Goal: Use online tool/utility: Utilize a website feature to perform a specific function

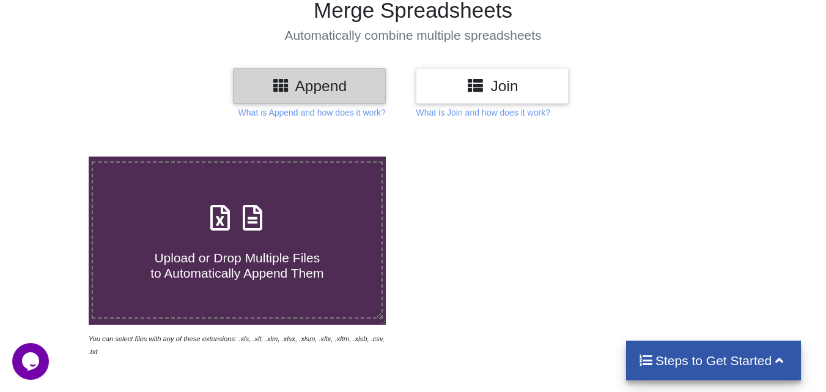
scroll to position [122, 0]
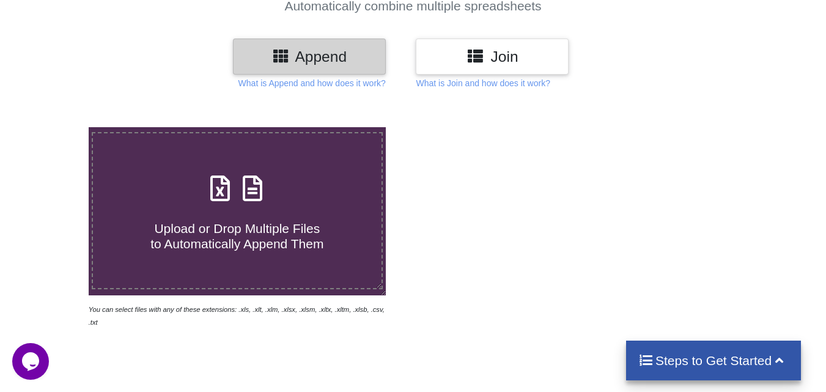
click at [231, 228] on span "Upload or Drop Multiple Files to Automatically Append Them" at bounding box center [236, 235] width 173 height 29
click at [55, 127] on input "Upload or Drop Multiple Files to Automatically Append Them" at bounding box center [55, 127] width 0 height 0
type input "C:\fakepath\MCMC_402TH_C95_1.xlsx"
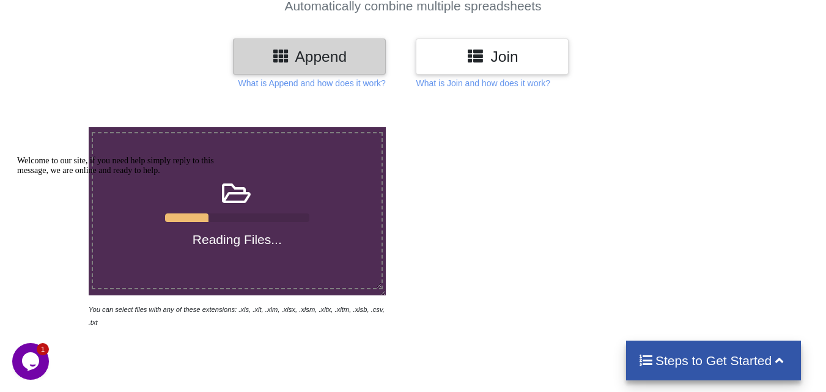
click at [17, 156] on icon "Chat attention grabber" at bounding box center [17, 156] width 0 height 0
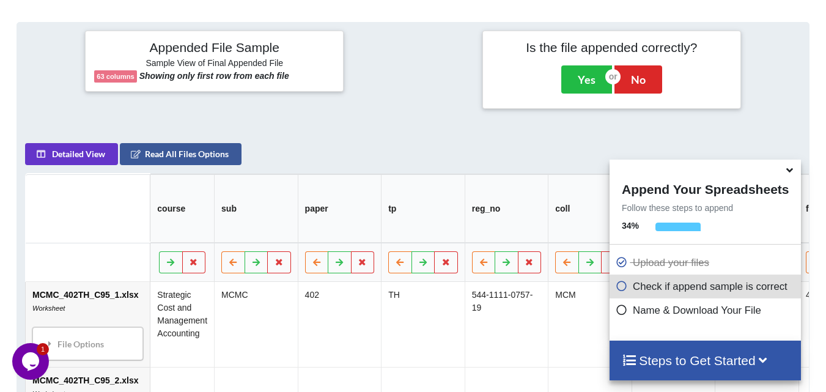
scroll to position [476, 0]
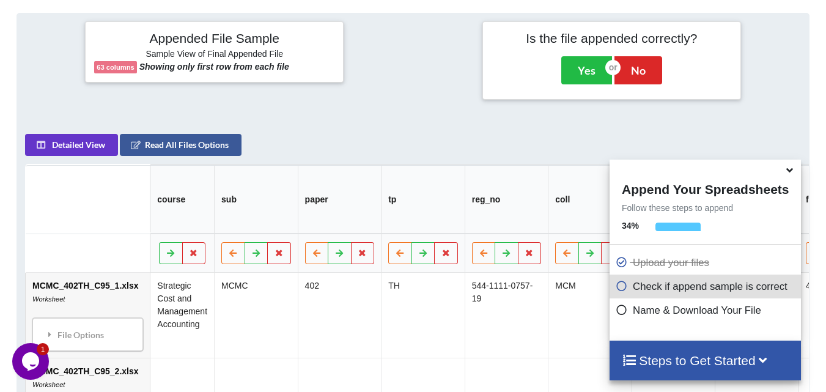
click at [793, 173] on icon at bounding box center [789, 168] width 13 height 11
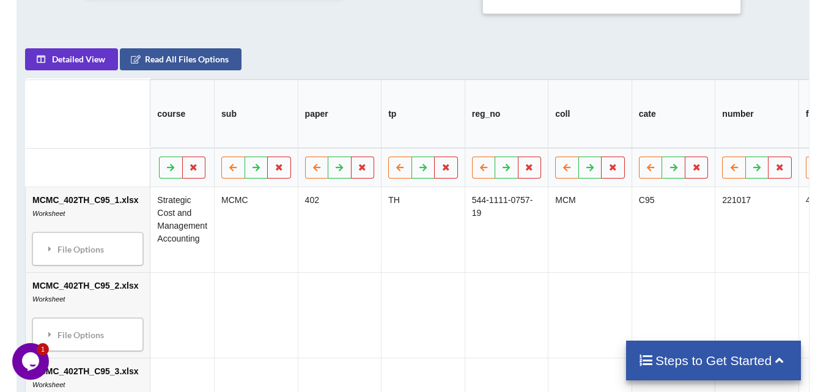
scroll to position [572, 0]
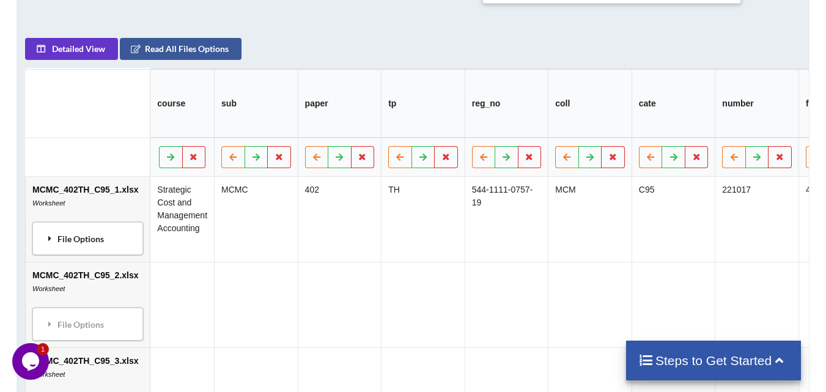
click at [50, 234] on icon at bounding box center [50, 238] width 11 height 9
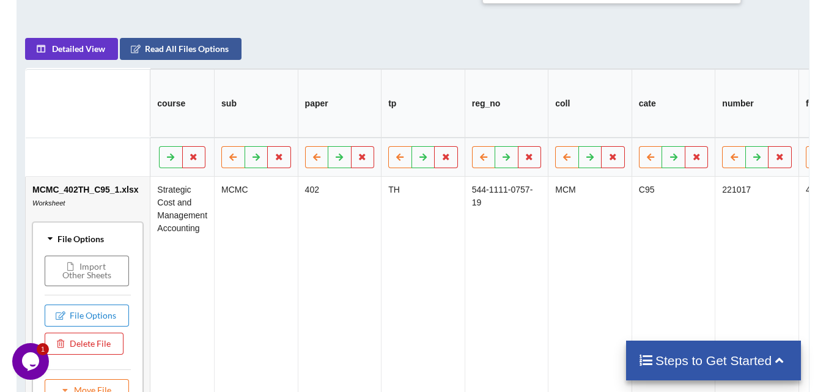
scroll to position [633, 0]
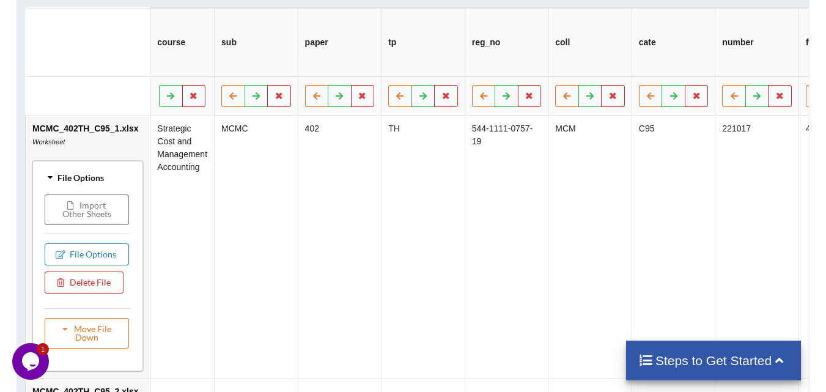
click at [51, 172] on icon at bounding box center [50, 177] width 9 height 11
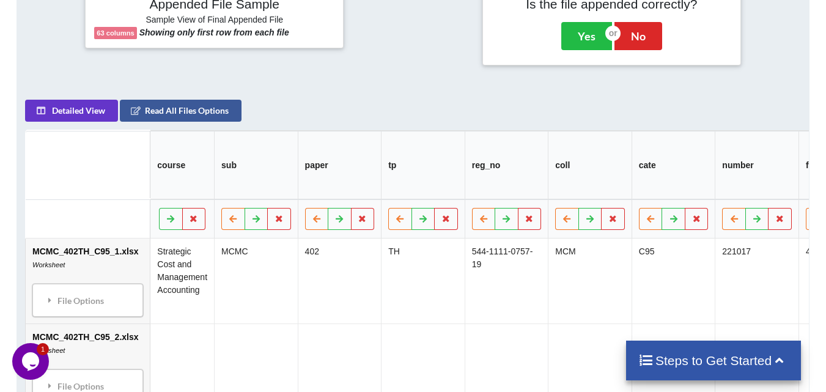
scroll to position [327, 0]
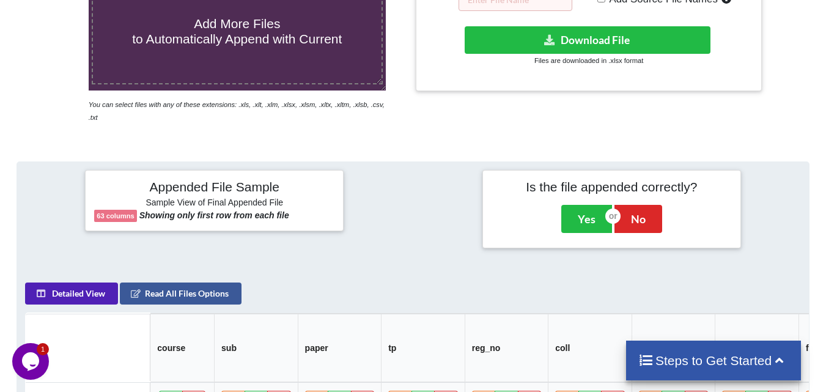
click at [67, 286] on button "Detailed View" at bounding box center [71, 294] width 93 height 22
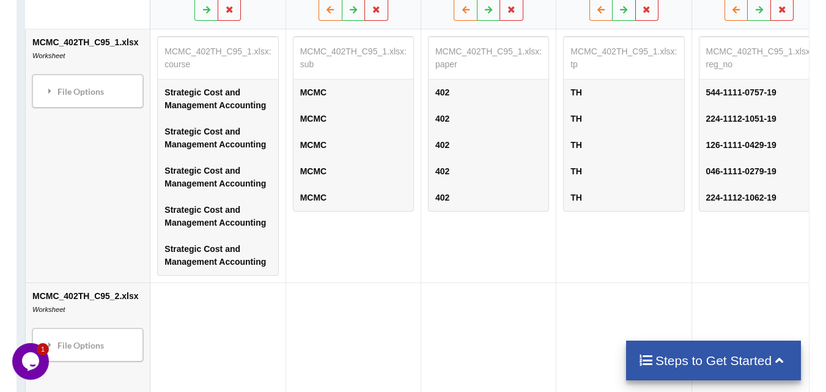
scroll to position [694, 0]
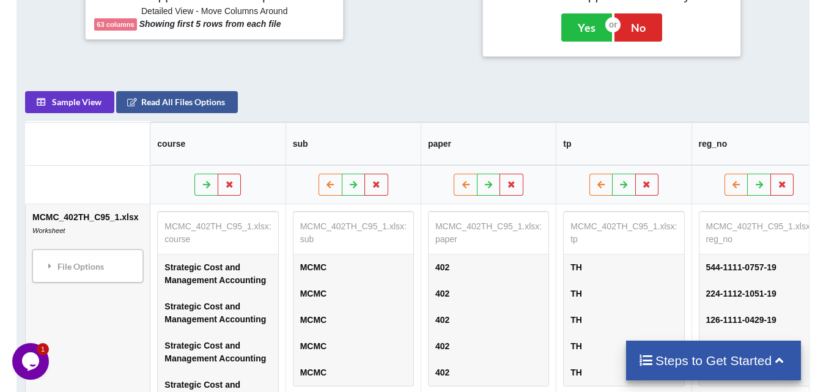
scroll to position [511, 0]
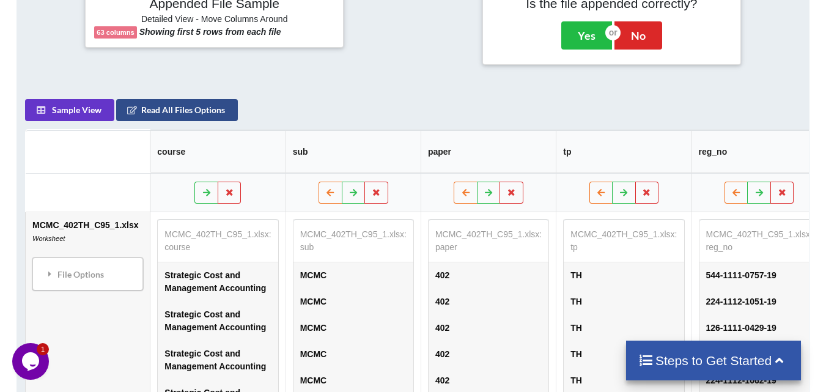
click at [184, 105] on button "Read All Files Options" at bounding box center [177, 110] width 122 height 22
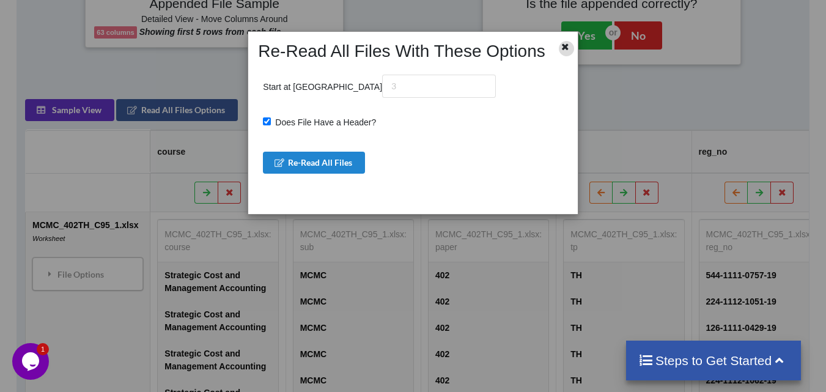
click at [564, 48] on icon at bounding box center [565, 45] width 10 height 9
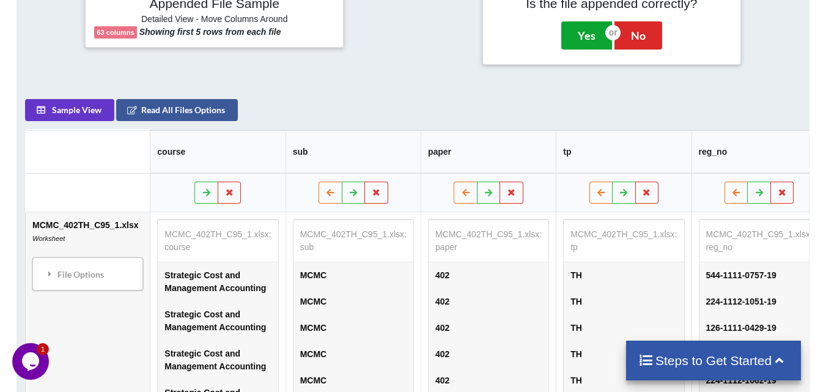
click at [596, 21] on button "Yes" at bounding box center [586, 35] width 51 height 28
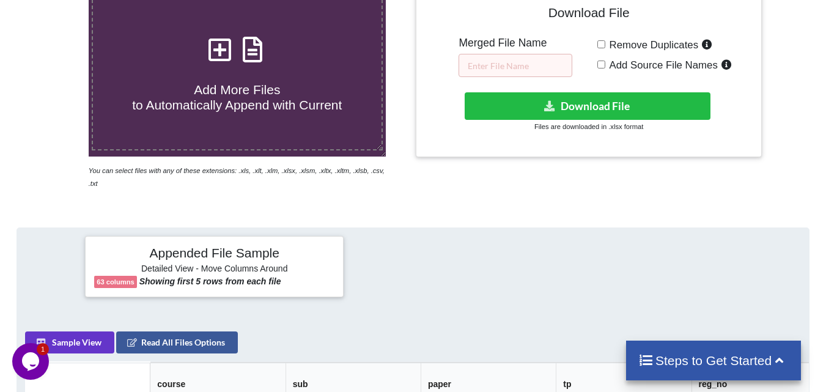
scroll to position [250, 0]
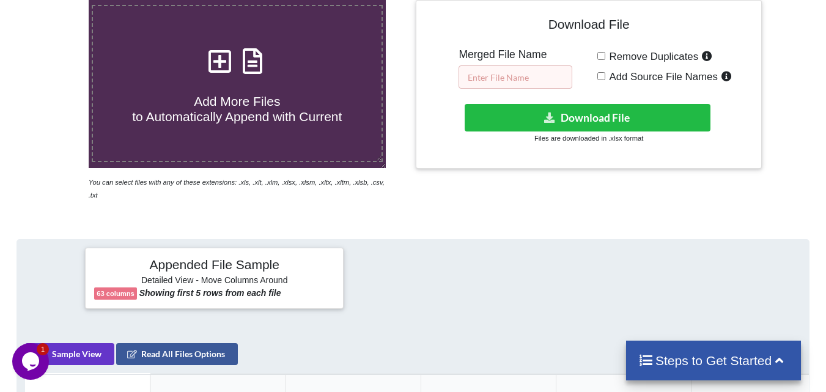
click at [530, 78] on input "text" at bounding box center [516, 76] width 114 height 23
click at [605, 73] on label "Add Source File Names" at bounding box center [670, 76] width 130 height 16
click at [605, 73] on input "Add Source File Names" at bounding box center [602, 76] width 8 height 8
click at [605, 76] on span "Add Source File Names" at bounding box center [661, 77] width 113 height 12
click at [605, 76] on input "Add Source File Names" at bounding box center [602, 76] width 8 height 8
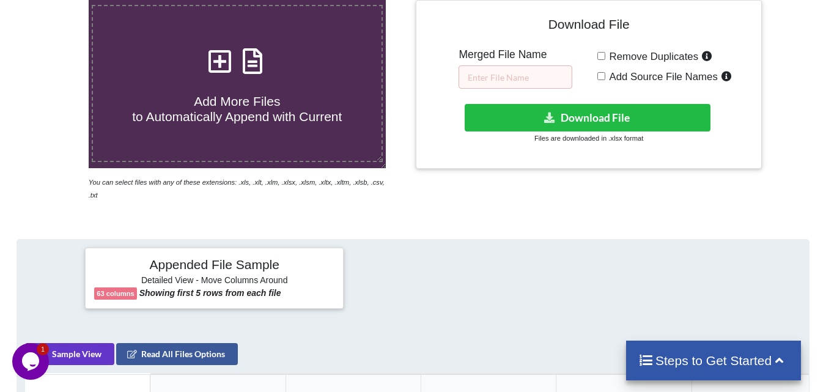
checkbox input "false"
click at [544, 79] on input "text" at bounding box center [516, 76] width 114 height 23
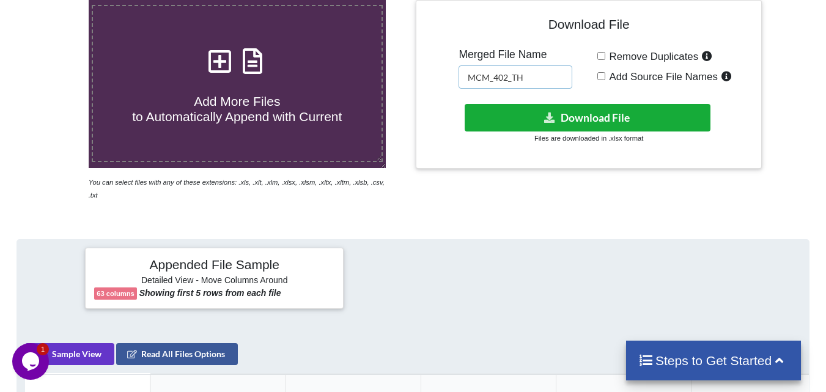
type input "MCM_402_TH"
click at [572, 119] on button "Download File" at bounding box center [588, 118] width 246 height 28
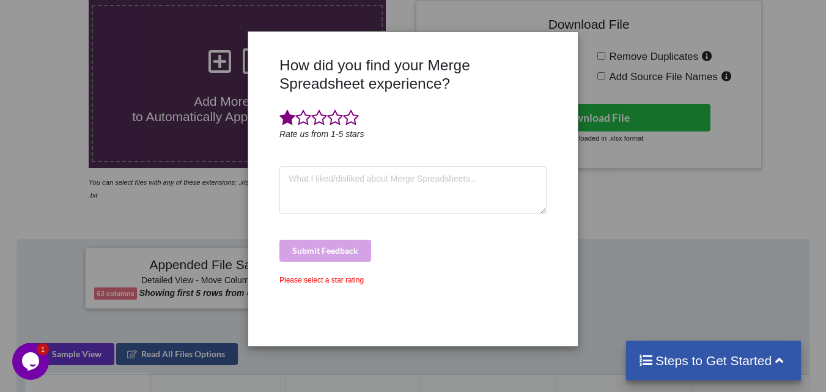
click at [289, 121] on span at bounding box center [287, 117] width 16 height 17
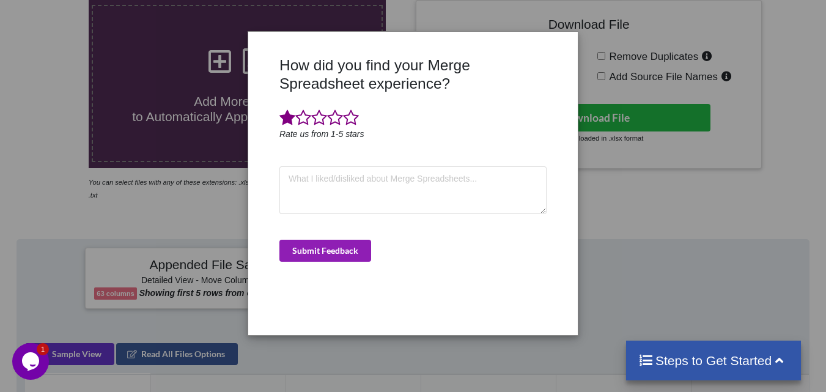
click at [313, 256] on button "Submit Feedback" at bounding box center [325, 251] width 92 height 22
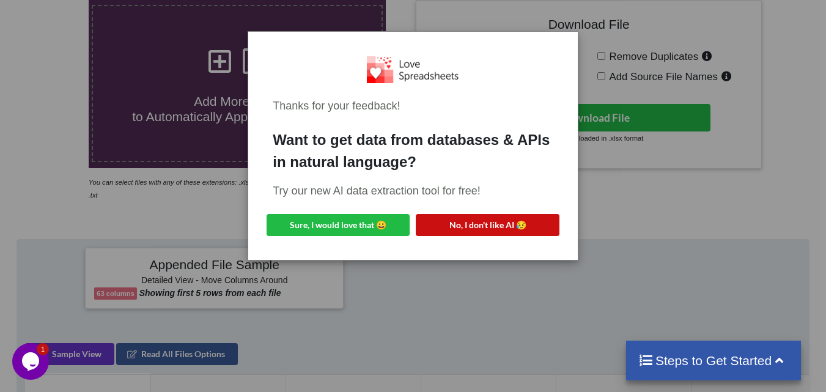
click at [477, 214] on button "No, I don't like AI 😥" at bounding box center [487, 225] width 143 height 22
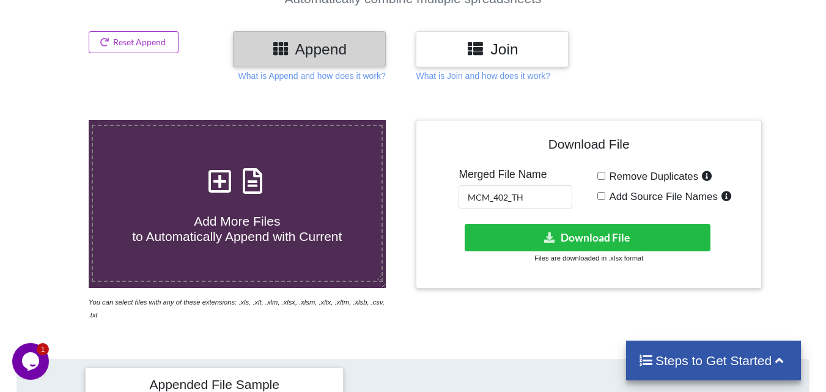
scroll to position [0, 0]
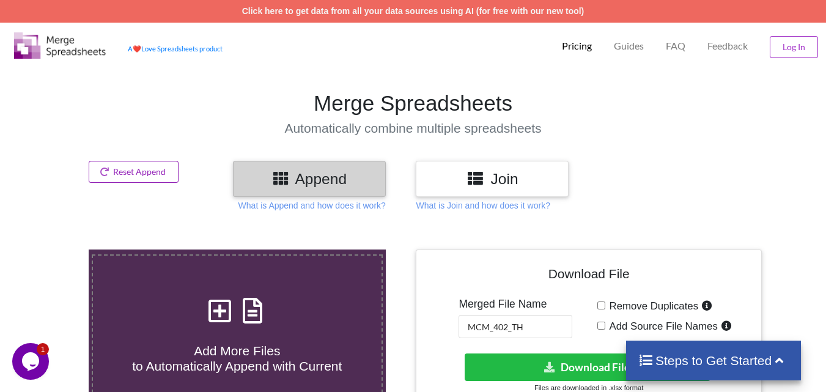
click at [141, 174] on button "Reset Append" at bounding box center [134, 172] width 91 height 22
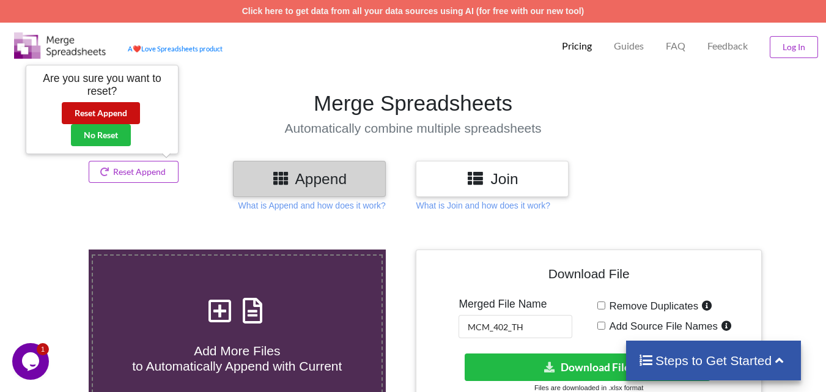
click at [95, 114] on button "Reset Append" at bounding box center [101, 113] width 78 height 22
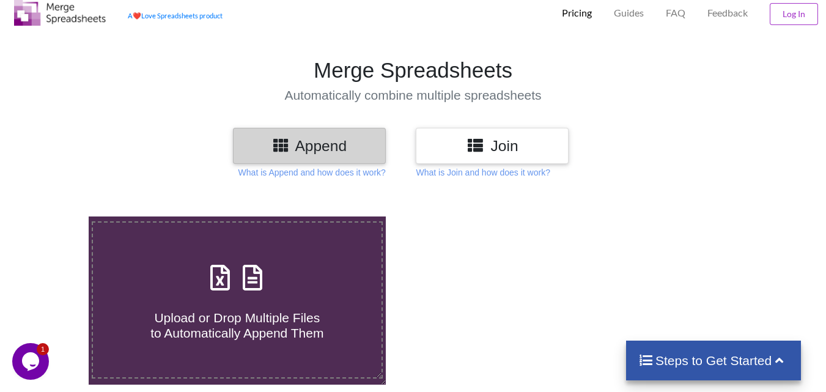
scroll to position [61, 0]
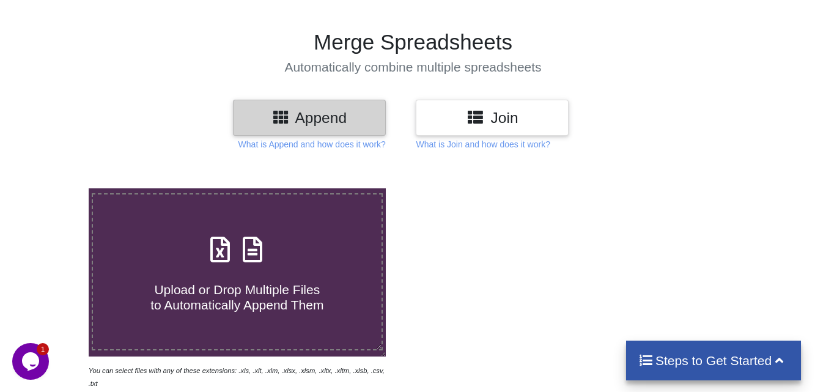
click at [227, 272] on h4 "Upload or Drop Multiple Files to Automatically Append Them" at bounding box center [237, 290] width 289 height 46
click at [55, 188] on input "Upload or Drop Multiple Files to Automatically Append Them" at bounding box center [55, 188] width 0 height 0
click at [481, 121] on icon at bounding box center [476, 116] width 18 height 15
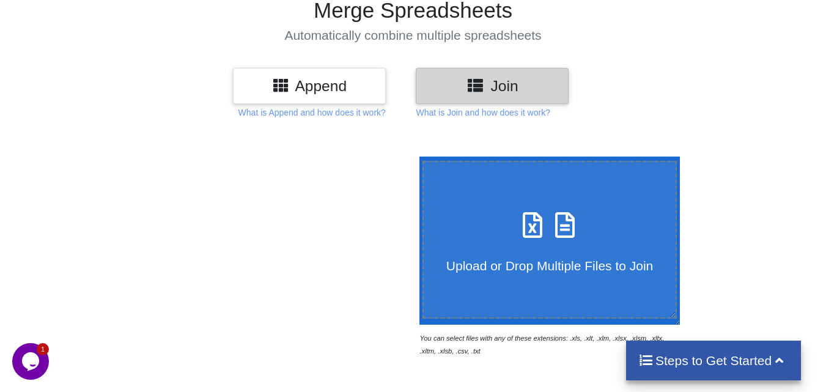
scroll to position [122, 0]
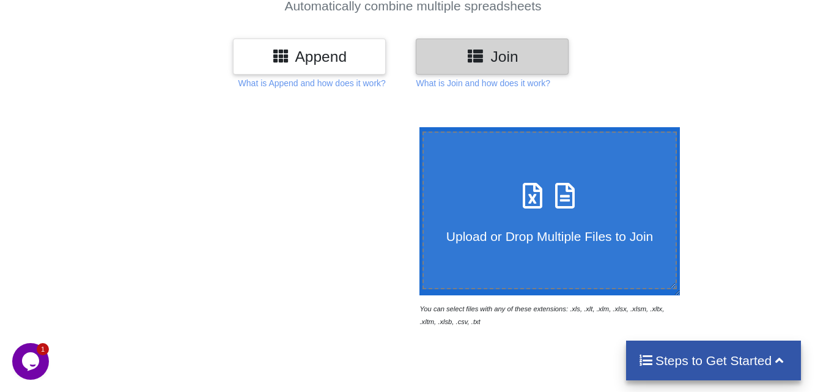
click at [494, 219] on h4 "Upload or Drop Multiple Files to Join" at bounding box center [550, 228] width 253 height 31
click at [416, 127] on input "Upload or Drop Multiple Files to Join" at bounding box center [416, 127] width 0 height 0
type input "C:\fakepath\MCMC_402TH_C95_1.xlsx"
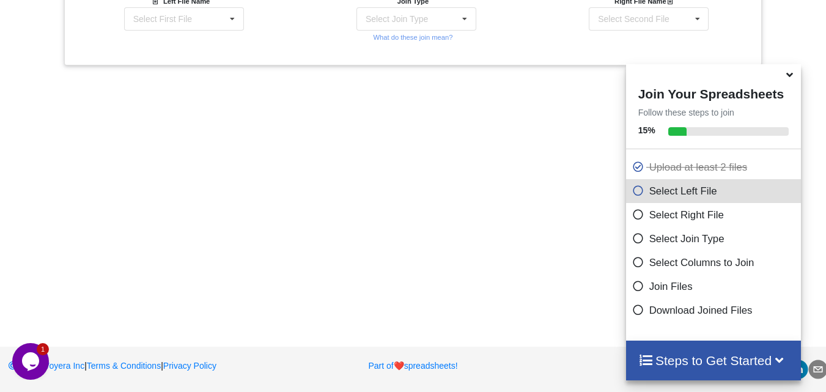
scroll to position [451, 0]
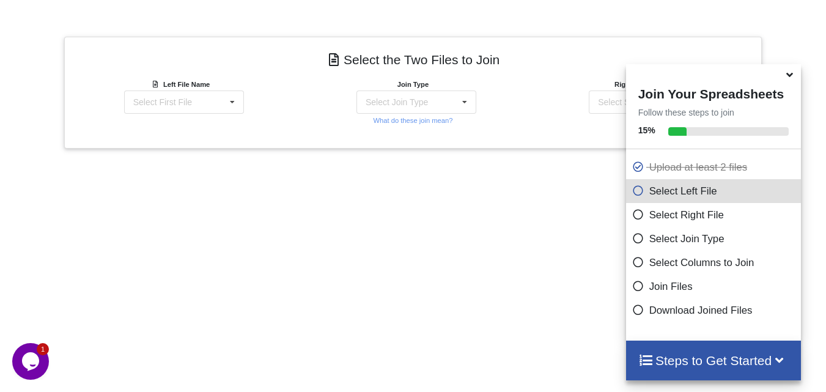
click at [791, 78] on icon at bounding box center [789, 72] width 13 height 11
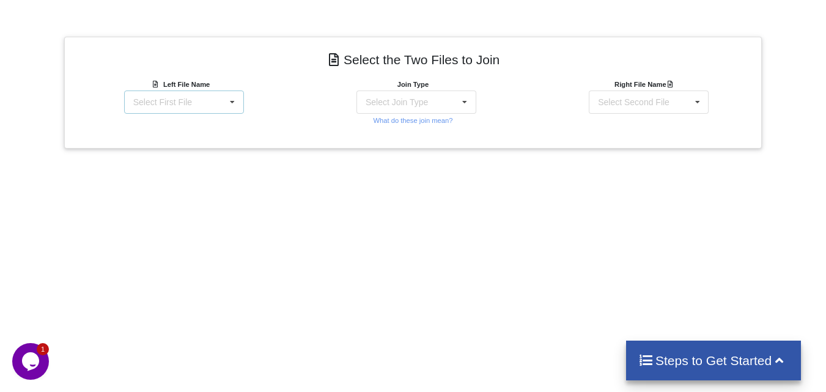
click at [217, 105] on div "Select First File MCMC_402TH_C95_1.xlsx : Worksheet MCMC_402TH_C95_2.xlsx : Wor…" at bounding box center [184, 102] width 120 height 23
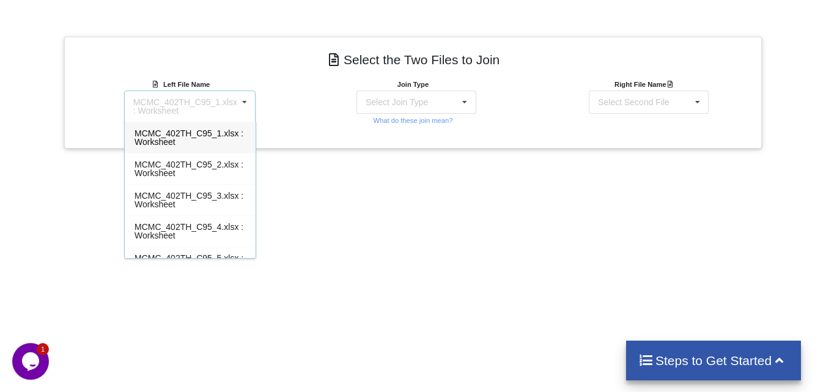
click at [204, 140] on div "MCMC_402TH_C95_1.xlsx : Worksheet" at bounding box center [190, 137] width 131 height 31
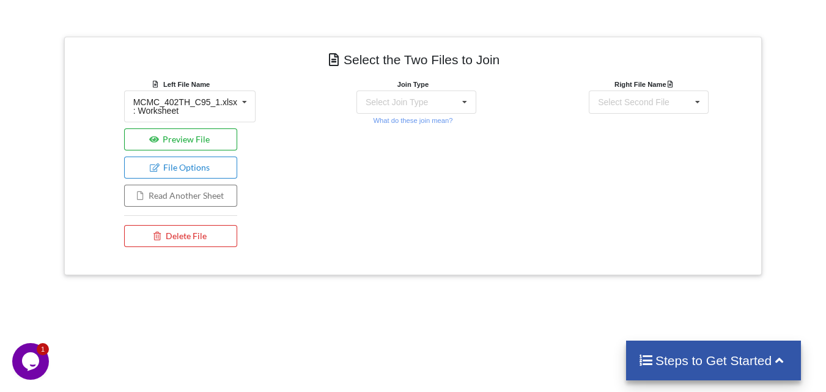
click at [165, 141] on button "Preview File" at bounding box center [180, 139] width 113 height 22
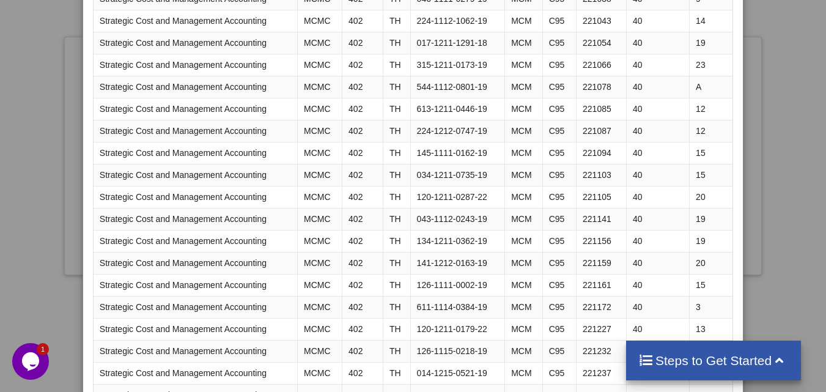
scroll to position [42, 0]
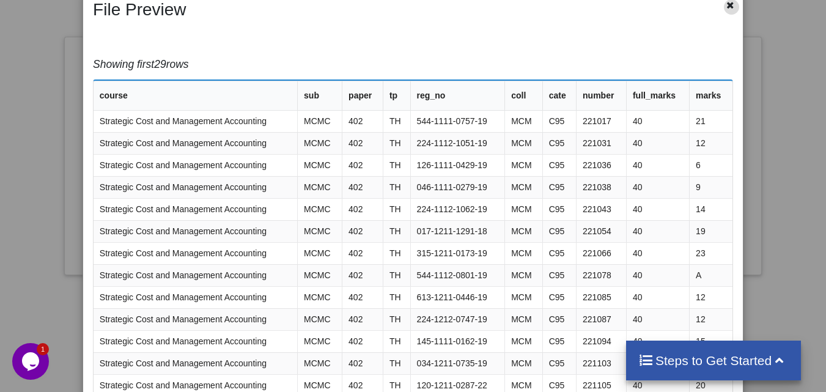
click at [726, 7] on icon at bounding box center [730, 3] width 10 height 9
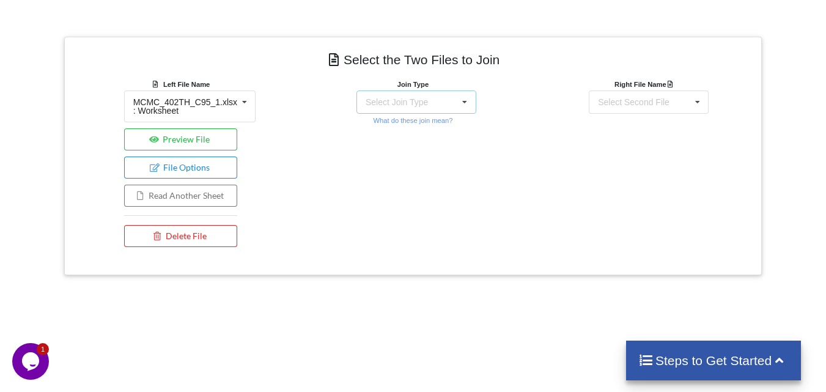
click at [429, 101] on div "Select Join Type INNER JOIN LEFT JOIN RIGHT JOIN FULL JOIN" at bounding box center [417, 102] width 120 height 23
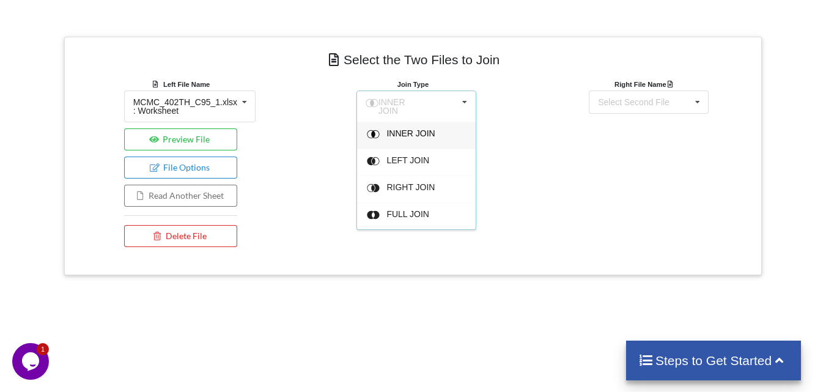
click at [429, 101] on div "INNER JOIN INNER JOIN LEFT JOIN RIGHT JOIN FULL JOIN" at bounding box center [417, 107] width 120 height 32
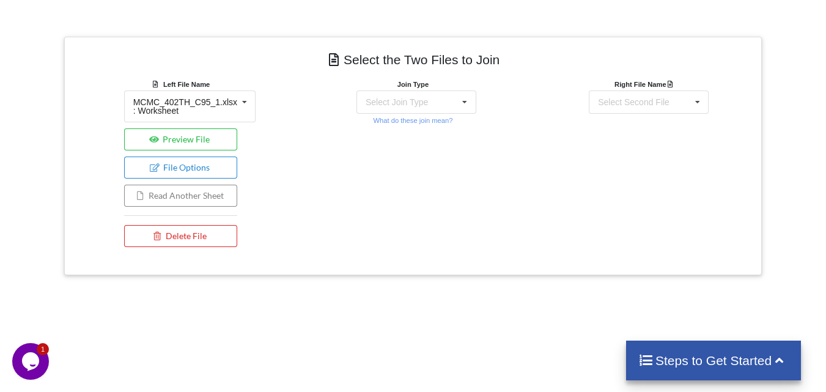
click at [182, 194] on button "Read Another Sheet" at bounding box center [180, 196] width 113 height 22
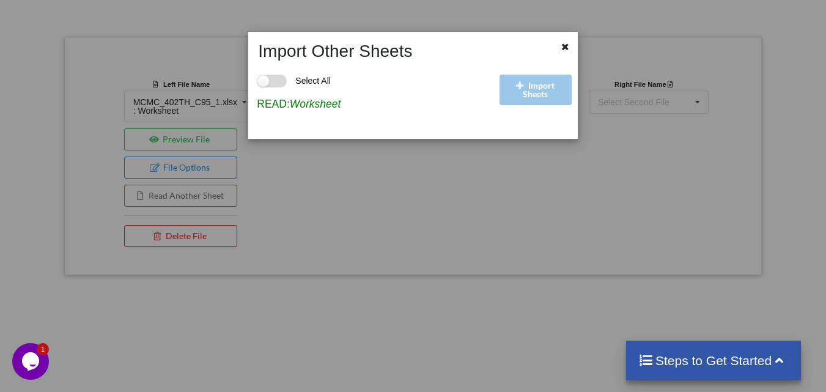
click at [276, 83] on label "Select All" at bounding box center [294, 81] width 74 height 13
checkbox input "true"
click at [543, 92] on div "Import Sheets" at bounding box center [537, 96] width 81 height 68
click at [571, 48] on div at bounding box center [566, 48] width 15 height 15
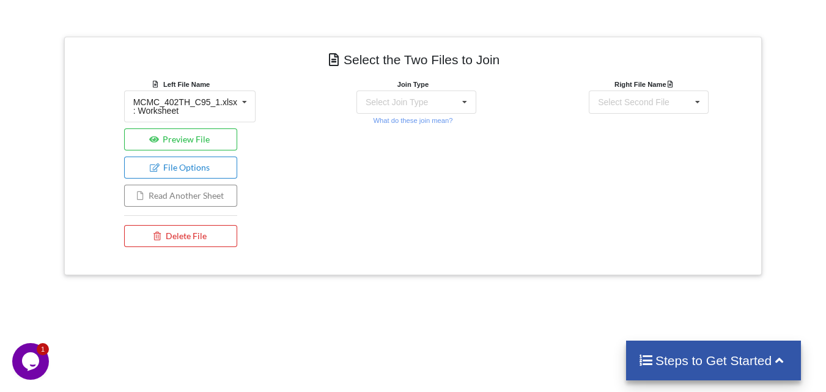
click at [212, 199] on button "Read Another Sheet" at bounding box center [180, 196] width 113 height 22
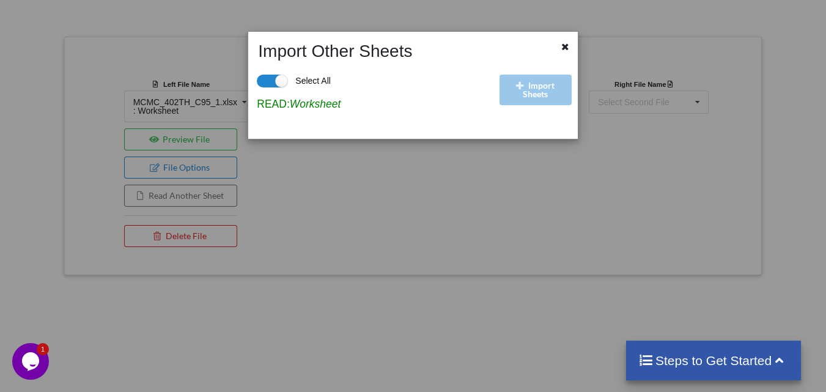
click at [303, 104] on icon "Worksheet" at bounding box center [315, 104] width 51 height 12
click at [537, 89] on div "Import Sheets" at bounding box center [537, 96] width 81 height 68
click at [565, 44] on icon at bounding box center [565, 45] width 10 height 9
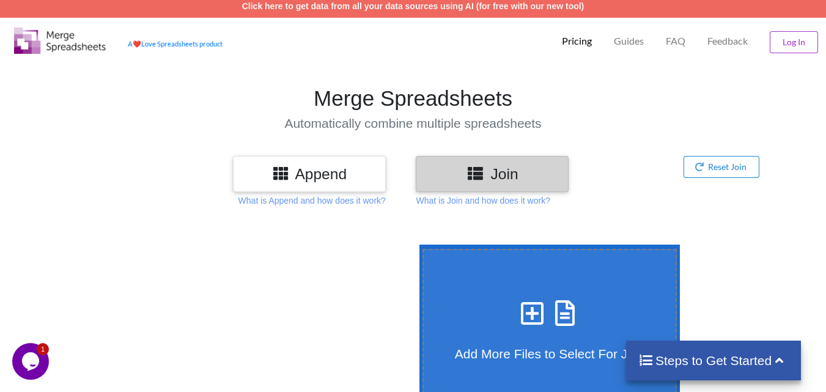
scroll to position [0, 0]
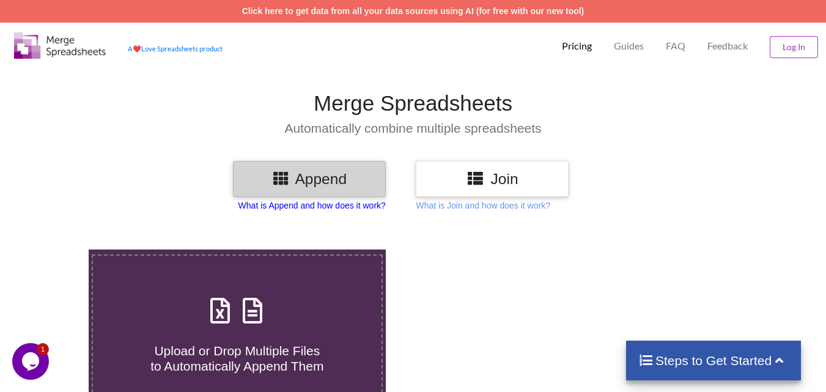
click at [341, 205] on p "What is Append and how does it work?" at bounding box center [312, 205] width 147 height 12
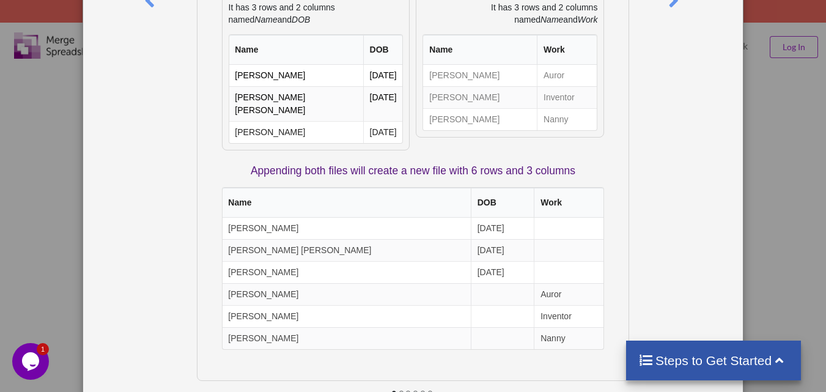
scroll to position [256, 0]
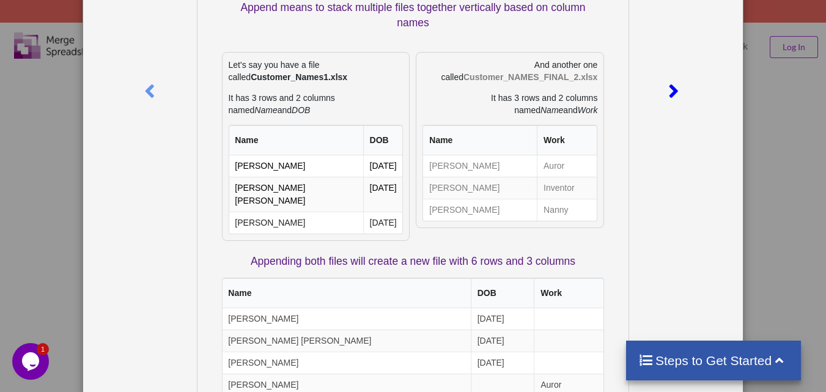
click at [667, 89] on icon at bounding box center [674, 85] width 25 height 21
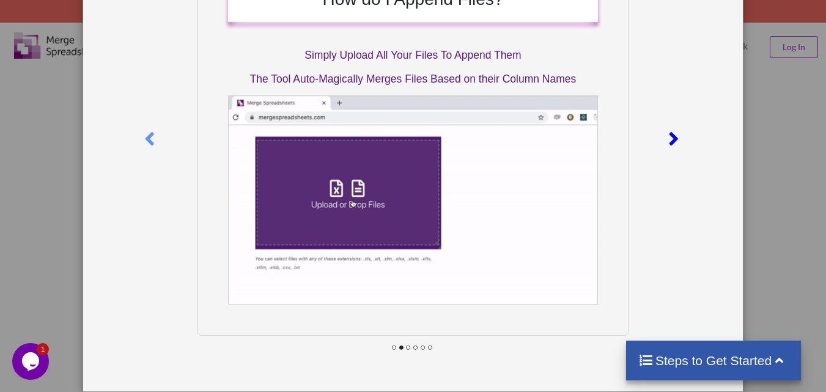
scroll to position [7, 0]
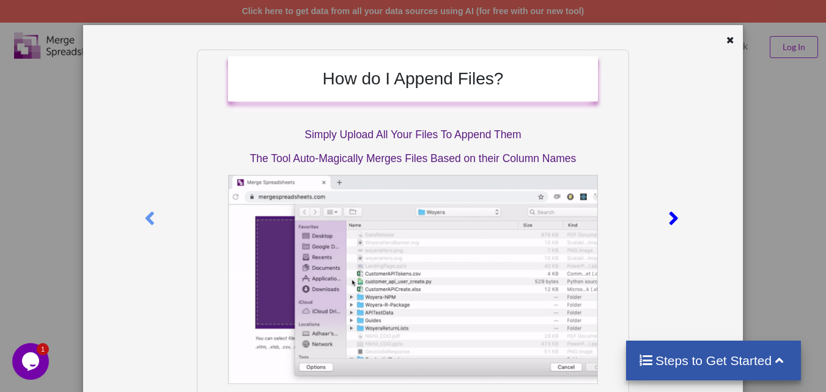
click at [671, 216] on icon at bounding box center [674, 212] width 25 height 21
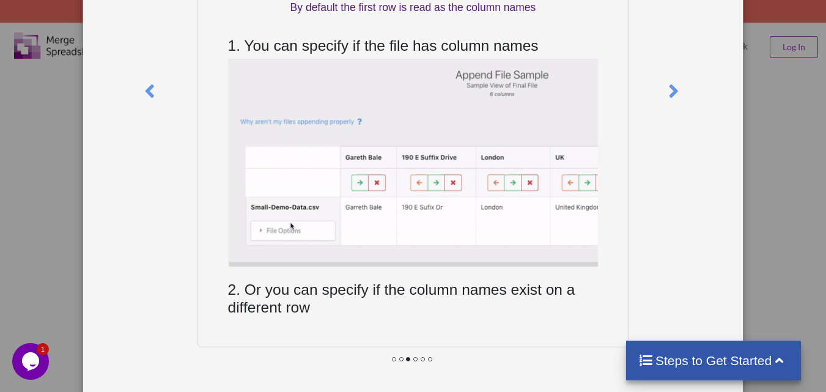
scroll to position [0, 0]
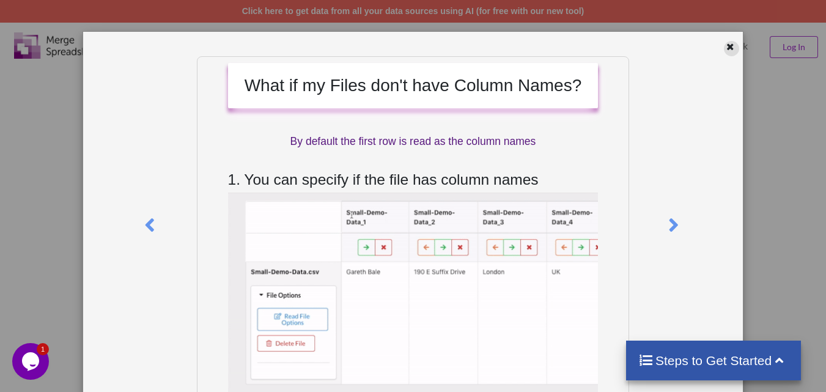
click at [726, 48] on icon at bounding box center [730, 45] width 10 height 9
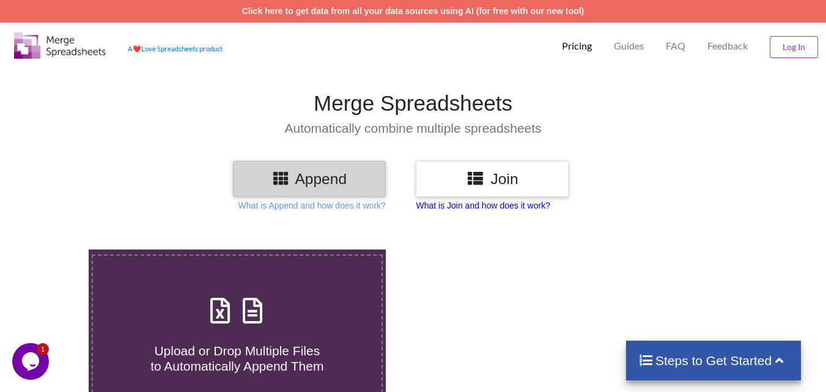
click at [488, 210] on p "What is Join and how does it work?" at bounding box center [483, 205] width 134 height 12
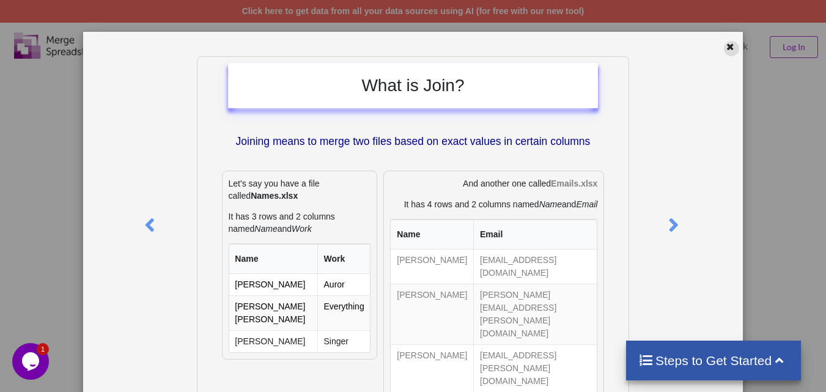
click at [727, 45] on icon at bounding box center [730, 45] width 10 height 9
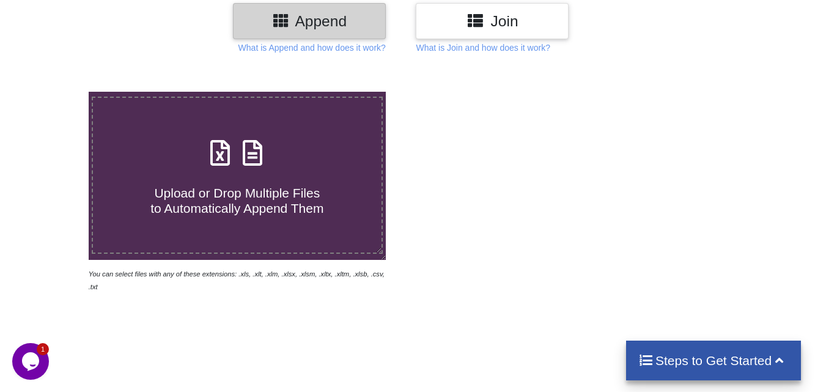
scroll to position [183, 0]
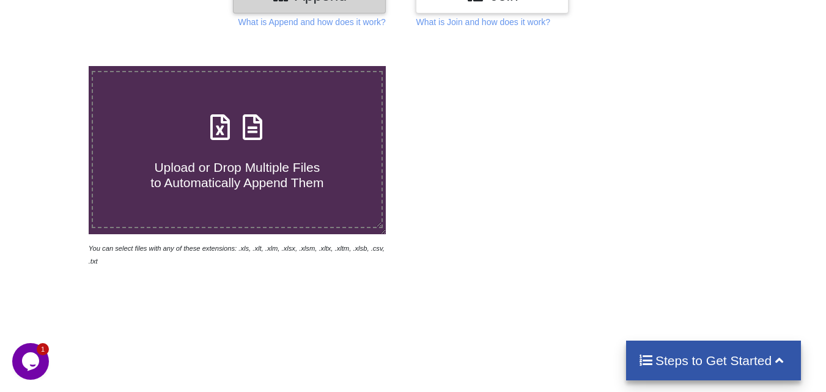
click at [251, 152] on h4 "Upload or Drop Multiple Files to Automatically Append Them" at bounding box center [237, 167] width 289 height 46
click at [55, 66] on input "Upload or Drop Multiple Files to Automatically Append Them" at bounding box center [55, 66] width 0 height 0
type input "C:\fakepath\MCMC_402TH_C95_1.xlsx"
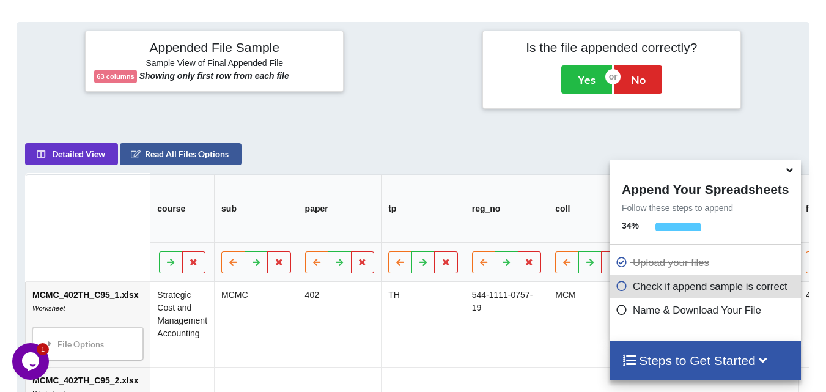
scroll to position [476, 0]
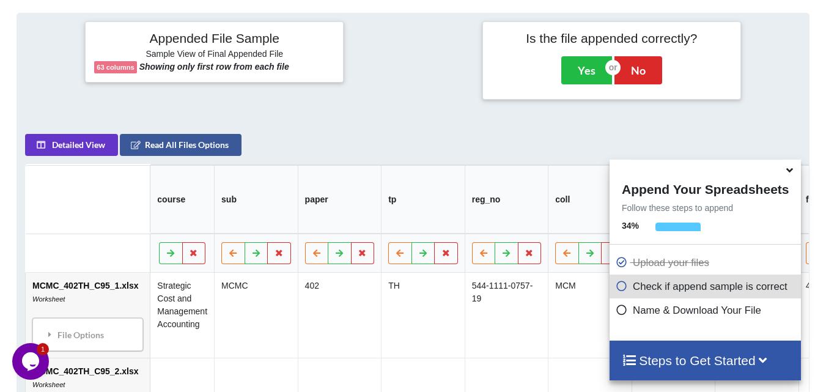
click at [620, 288] on icon at bounding box center [622, 284] width 12 height 10
click at [791, 169] on icon at bounding box center [789, 168] width 13 height 11
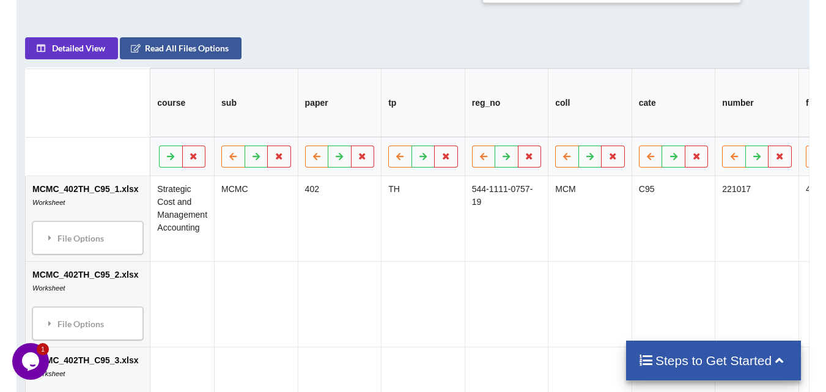
scroll to position [572, 0]
click at [256, 153] on icon at bounding box center [256, 156] width 10 height 7
click at [314, 153] on icon at bounding box center [317, 156] width 10 height 7
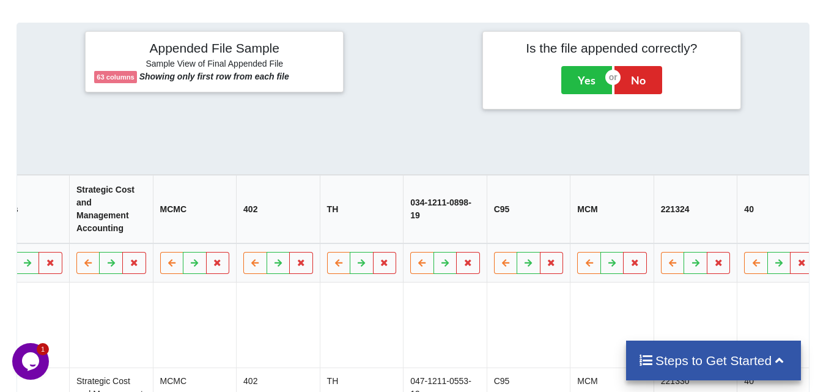
scroll to position [450, 0]
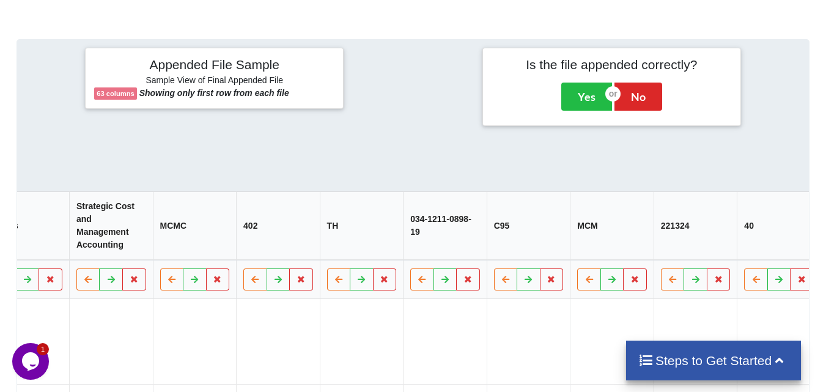
drag, startPoint x: 247, startPoint y: 139, endPoint x: 175, endPoint y: 135, distance: 72.3
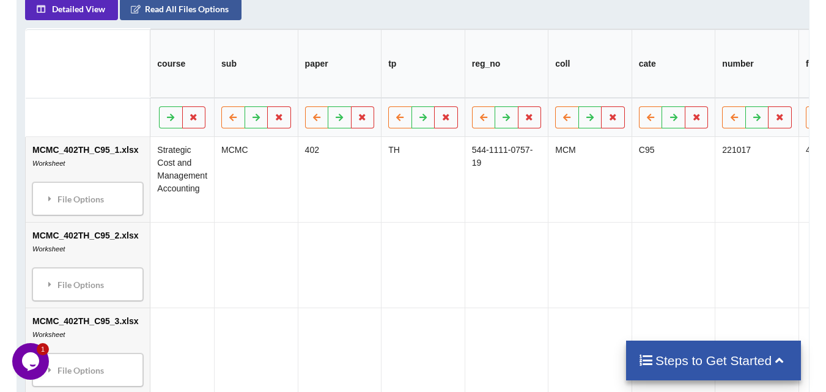
scroll to position [633, 0]
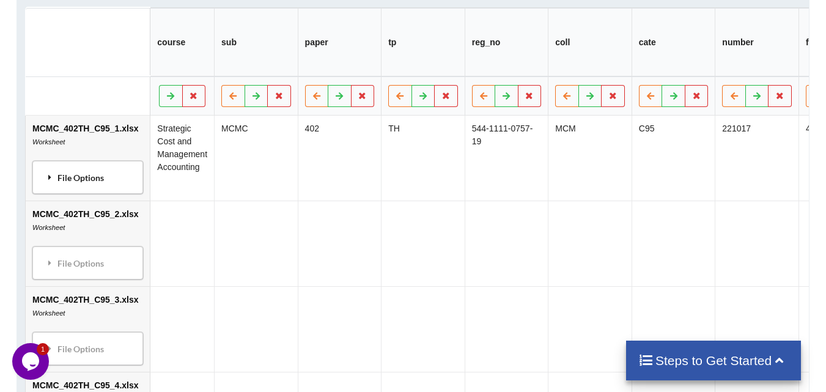
click at [75, 172] on div "File Options" at bounding box center [87, 178] width 103 height 26
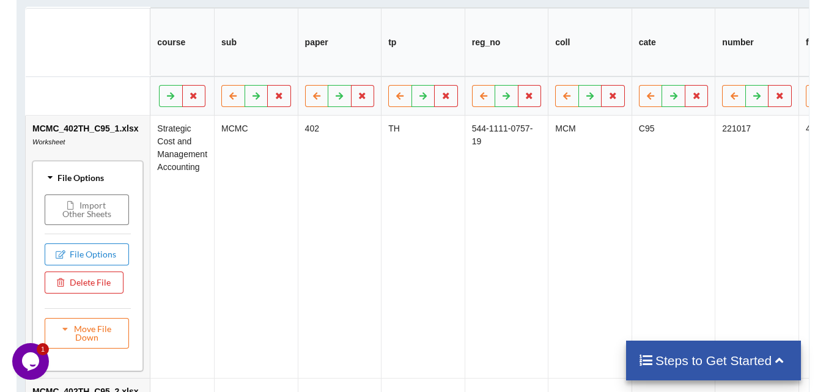
click at [86, 168] on div "File Options" at bounding box center [87, 178] width 103 height 26
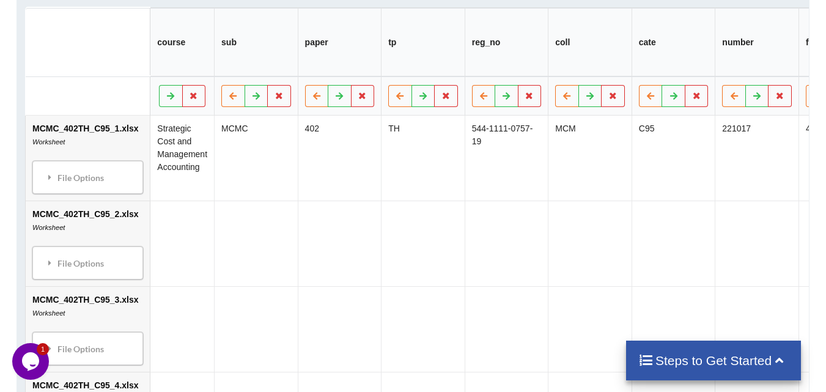
scroll to position [694, 0]
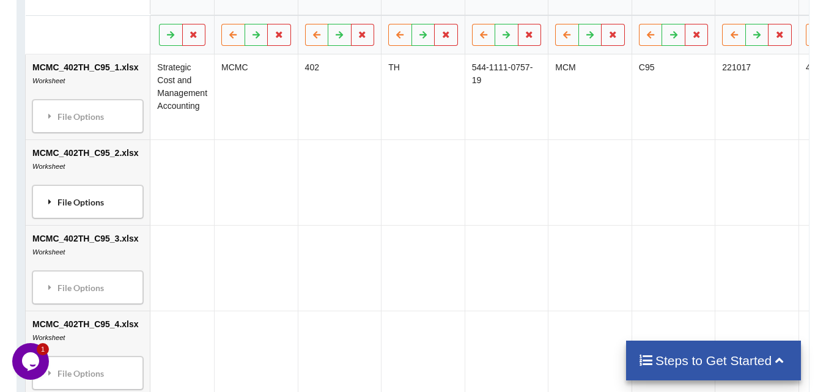
click at [94, 196] on div "File Options" at bounding box center [87, 202] width 103 height 26
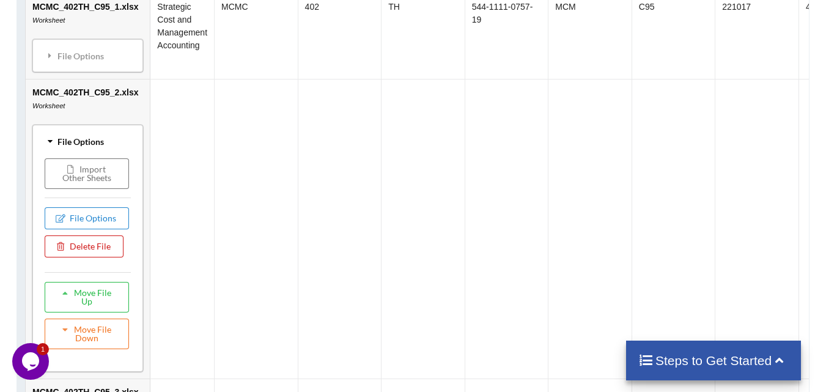
scroll to position [755, 0]
click at [89, 337] on button "Move File Down" at bounding box center [87, 333] width 84 height 31
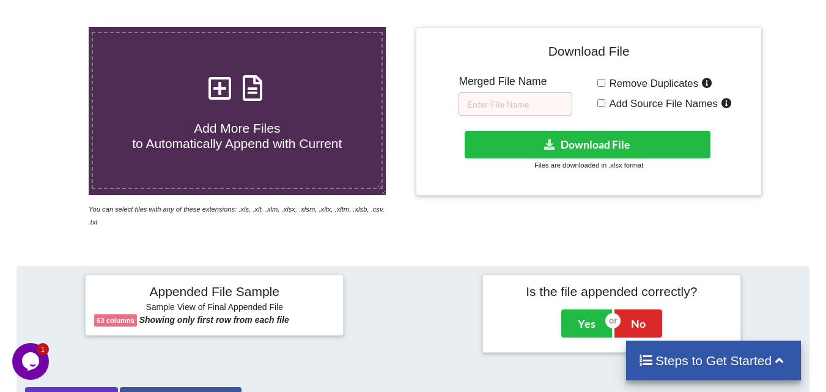
scroll to position [205, 0]
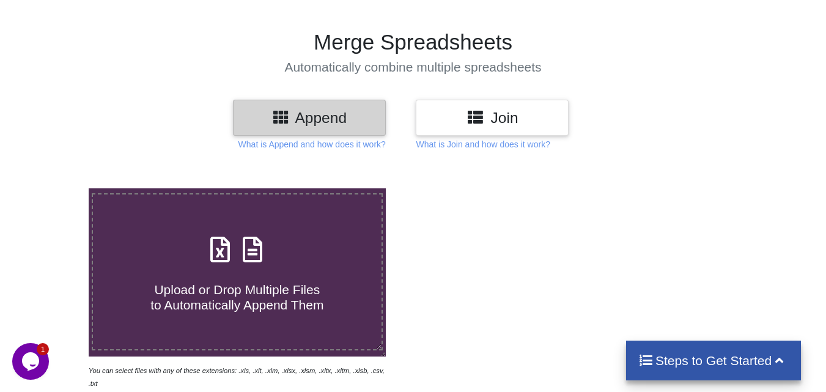
click at [237, 264] on span at bounding box center [237, 250] width 65 height 29
click at [55, 188] on input "Upload or Drop Multiple Files to Automatically Append Them" at bounding box center [55, 188] width 0 height 0
type input "C:\fakepath\MCMC_402TH_C95_1.xlsx"
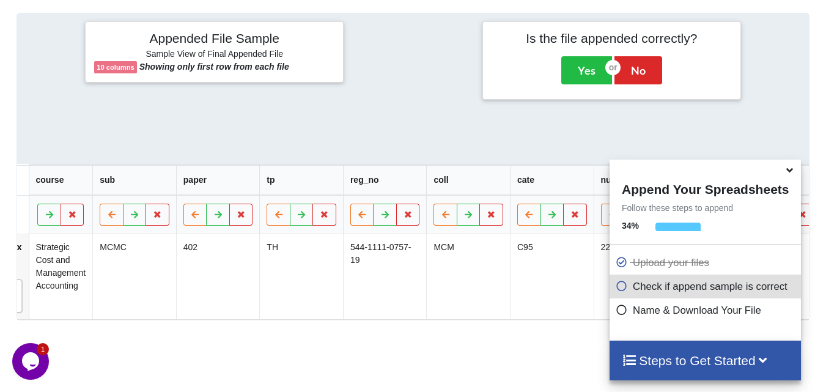
scroll to position [0, 126]
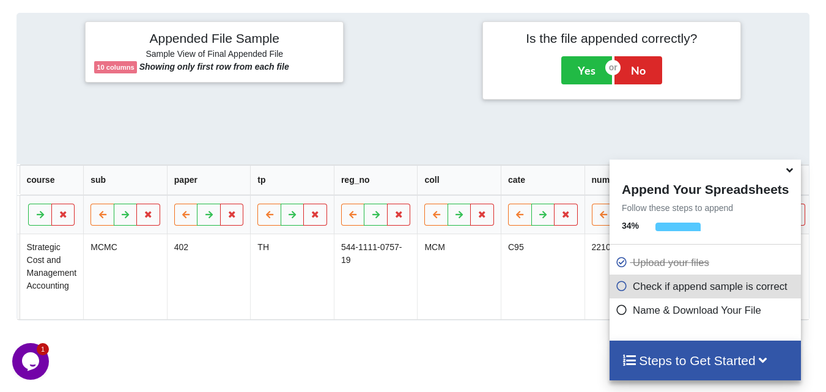
click at [790, 167] on icon at bounding box center [789, 168] width 13 height 11
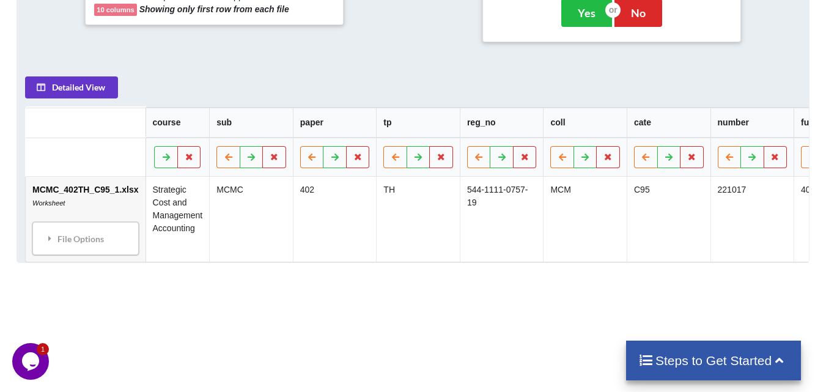
scroll to position [537, 0]
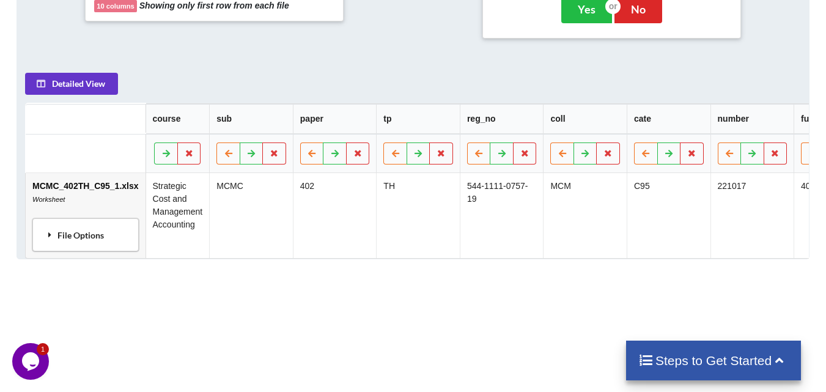
click at [80, 229] on div "File Options" at bounding box center [85, 235] width 99 height 26
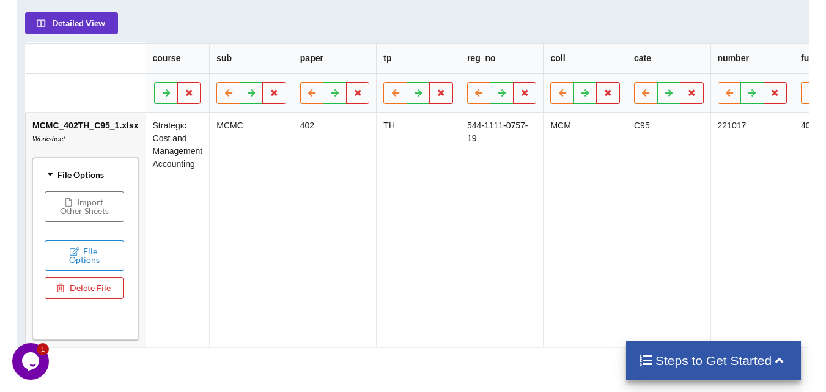
scroll to position [598, 0]
click at [79, 253] on button "File Options" at bounding box center [85, 255] width 80 height 31
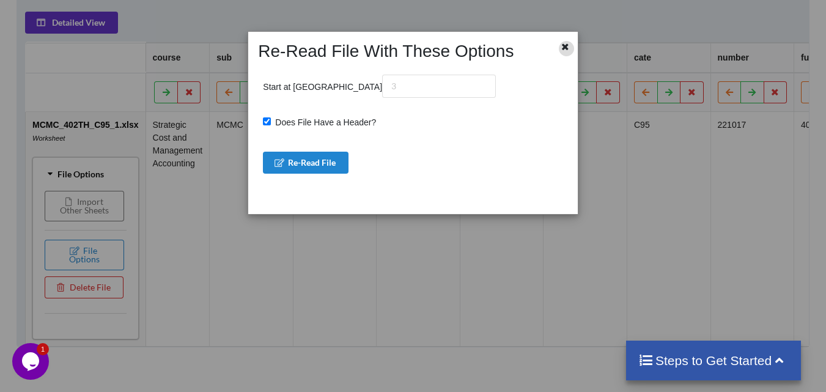
click at [566, 45] on icon at bounding box center [565, 45] width 10 height 9
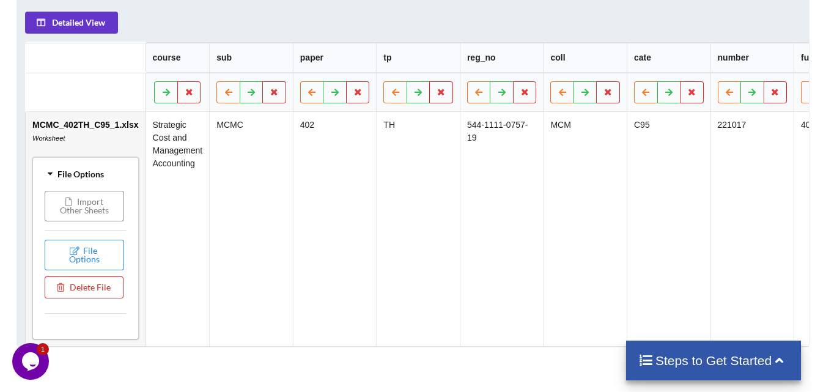
click at [86, 207] on button "Import Other Sheets" at bounding box center [85, 206] width 80 height 31
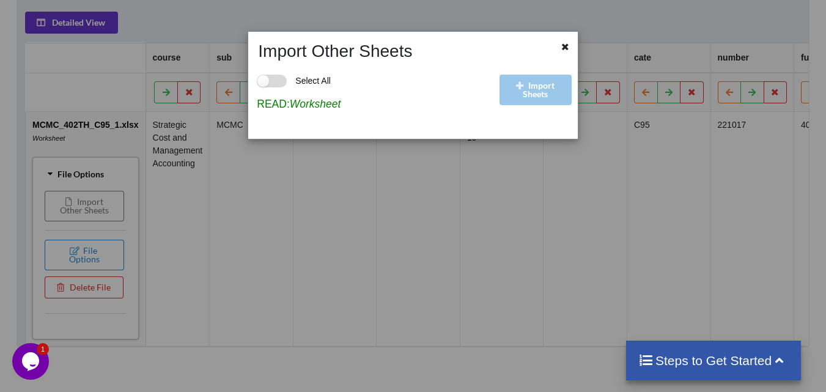
click at [276, 81] on label "Select All" at bounding box center [294, 81] width 74 height 13
checkbox input "true"
click at [530, 95] on div "Import Sheets" at bounding box center [537, 96] width 81 height 68
click at [570, 46] on icon at bounding box center [565, 45] width 10 height 9
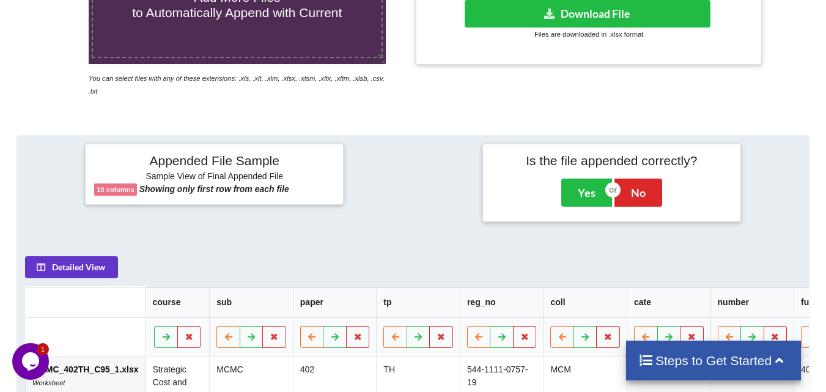
scroll to position [170, 0]
